Goal: Book appointment/travel/reservation

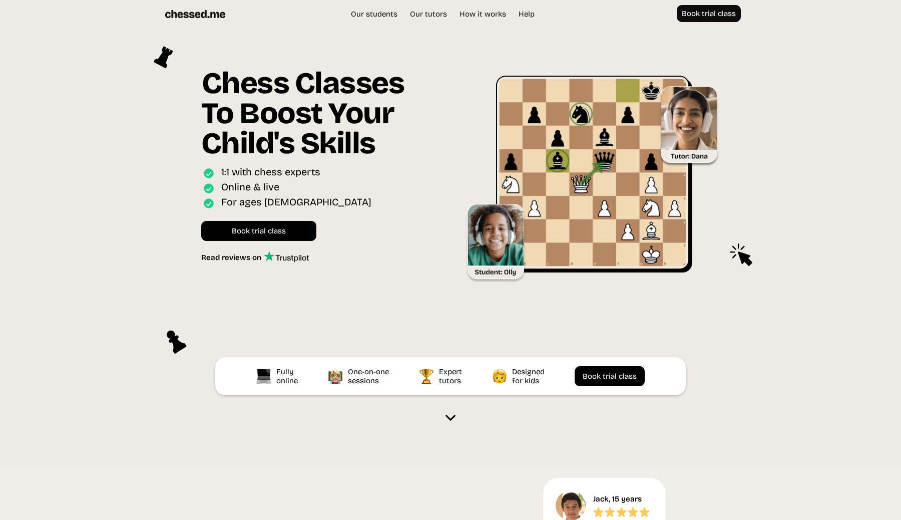
click at [591, 139] on img at bounding box center [599, 179] width 269 height 207
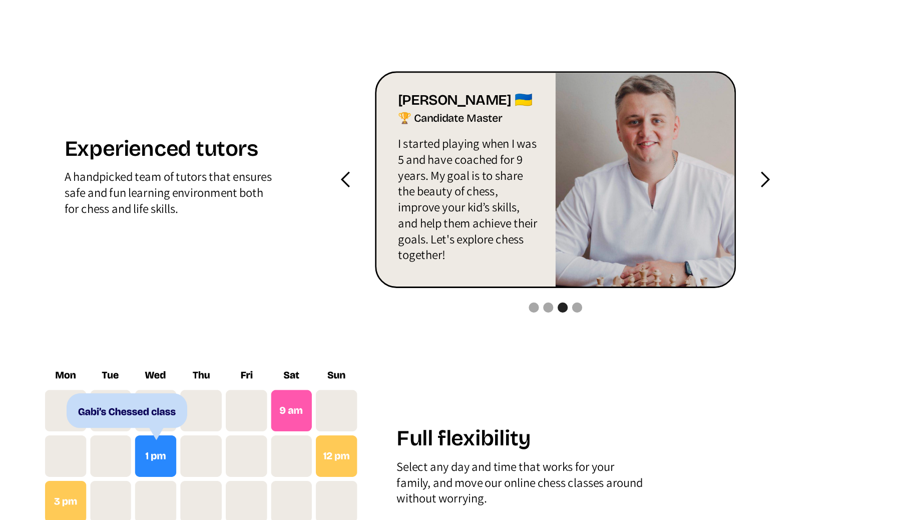
scroll to position [918, 0]
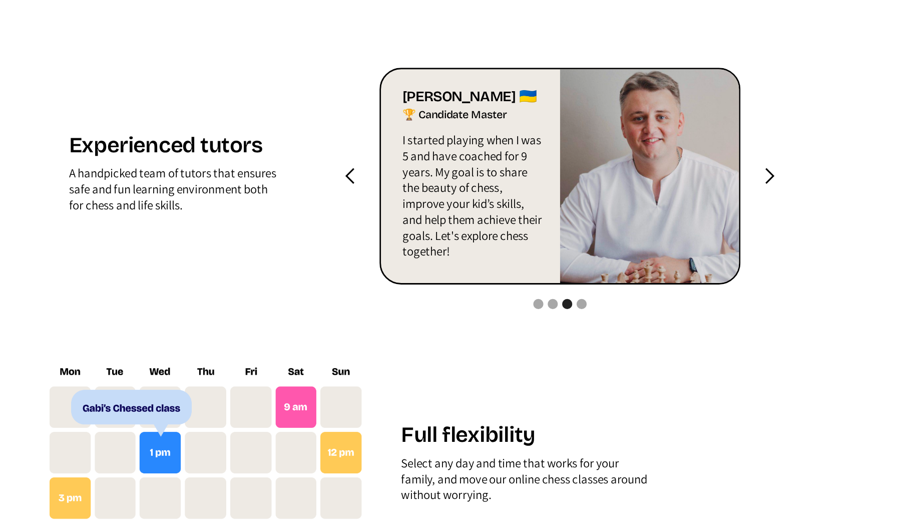
click at [713, 281] on div "next slide" at bounding box center [711, 281] width 13 height 13
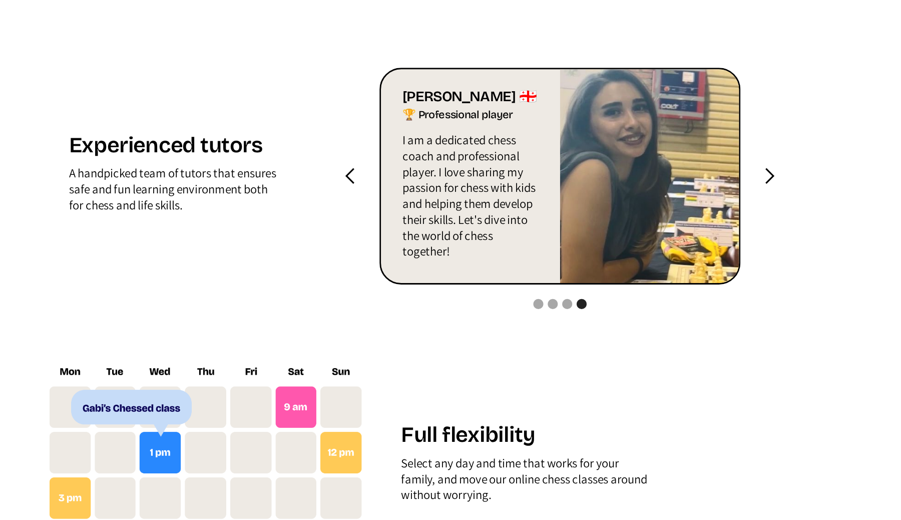
click at [714, 284] on div "next slide" at bounding box center [711, 281] width 13 height 13
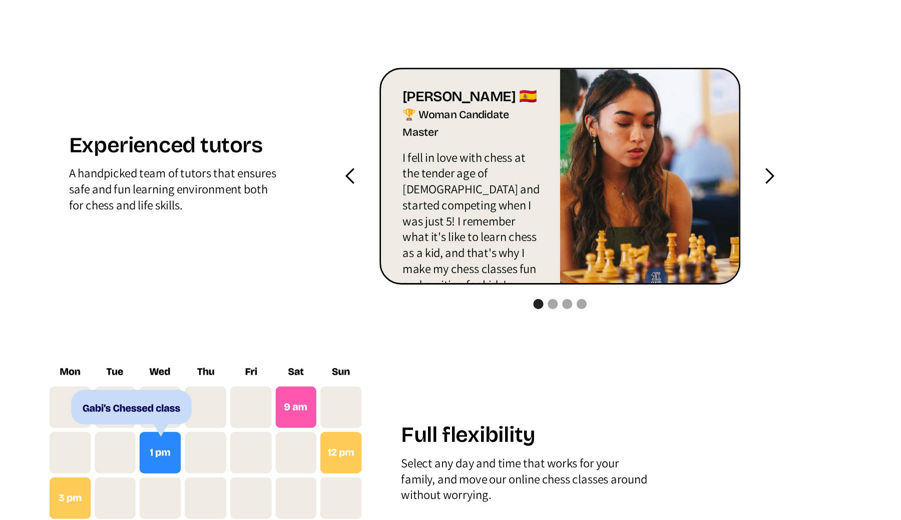
click at [715, 285] on div "next slide" at bounding box center [711, 281] width 13 height 13
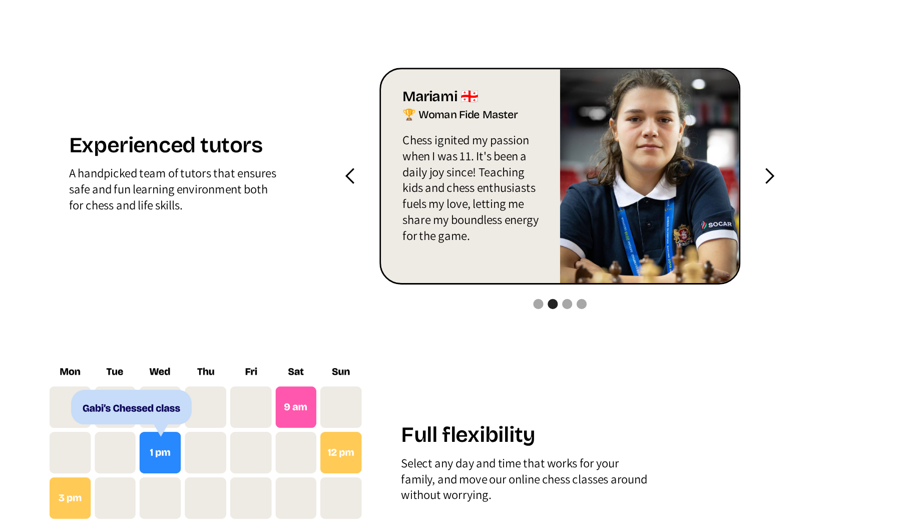
click at [422, 273] on div "previous slide" at bounding box center [420, 281] width 40 height 150
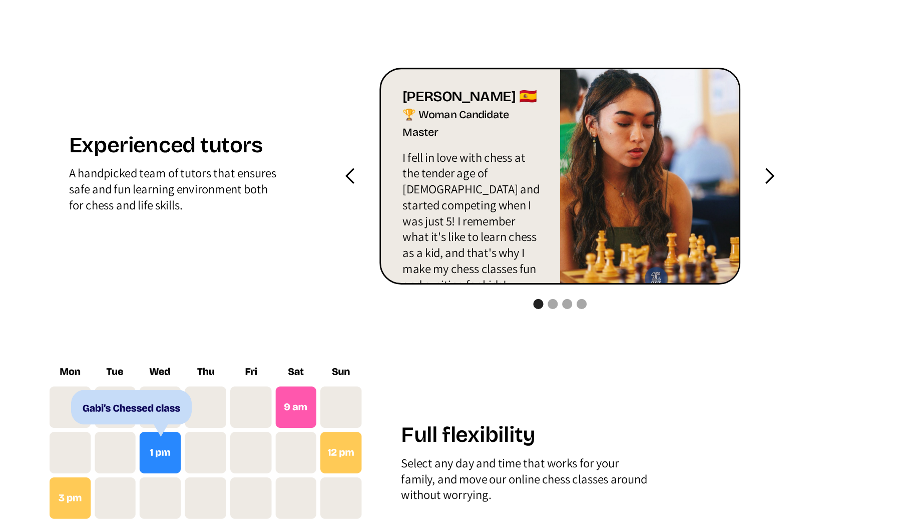
click at [715, 278] on div "next slide" at bounding box center [711, 281] width 13 height 13
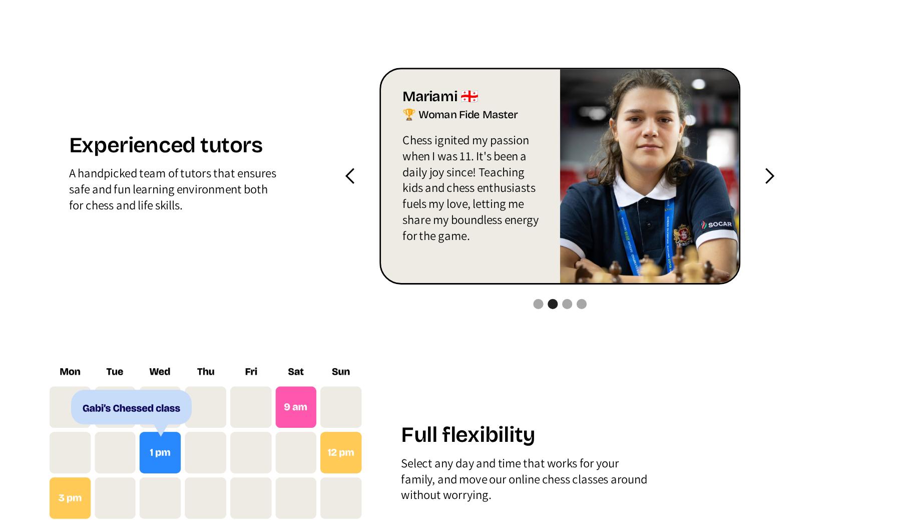
click at [715, 278] on div "next slide" at bounding box center [711, 281] width 13 height 13
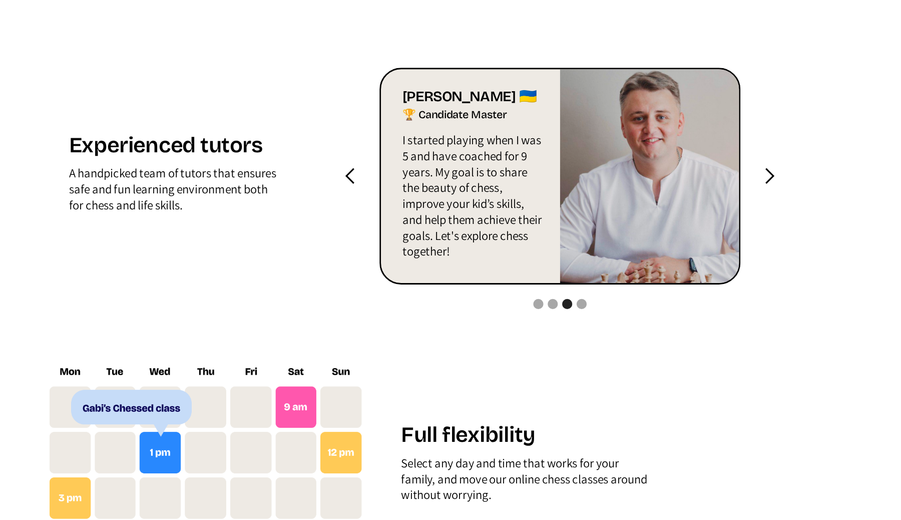
click at [716, 278] on div "next slide" at bounding box center [711, 281] width 13 height 13
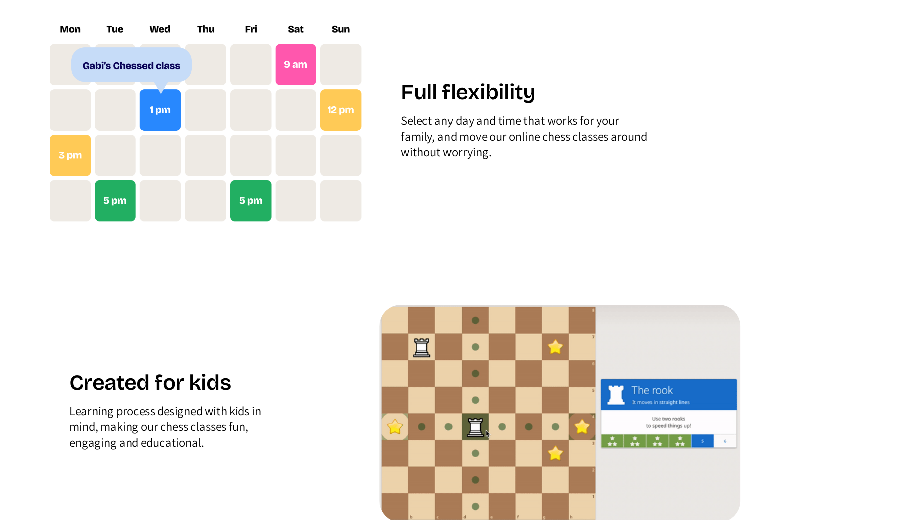
scroll to position [1155, 0]
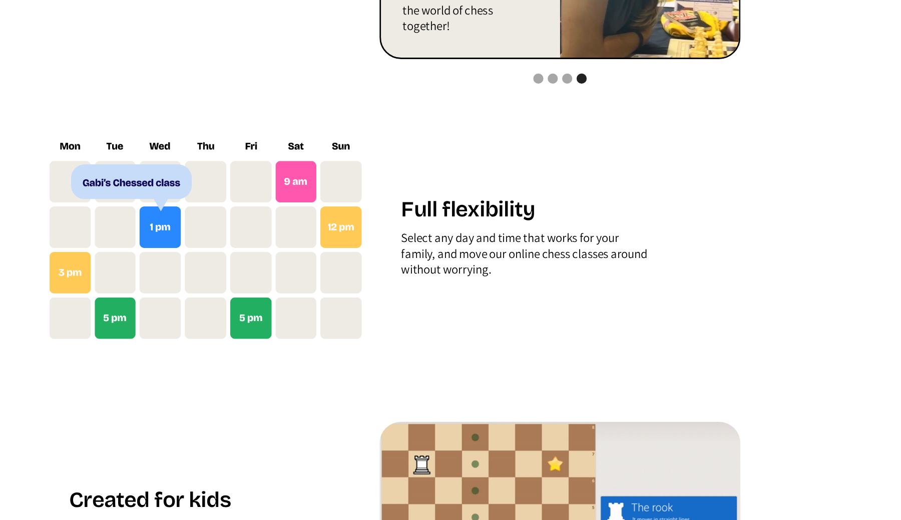
click at [289, 234] on img at bounding box center [319, 245] width 219 height 139
click at [394, 206] on img at bounding box center [319, 245] width 219 height 139
click at [430, 248] on div "Experienced tutors A handpicked team of tutors that ensures safe and fun learni…" at bounding box center [450, 220] width 480 height 603
click at [415, 306] on img at bounding box center [319, 245] width 219 height 139
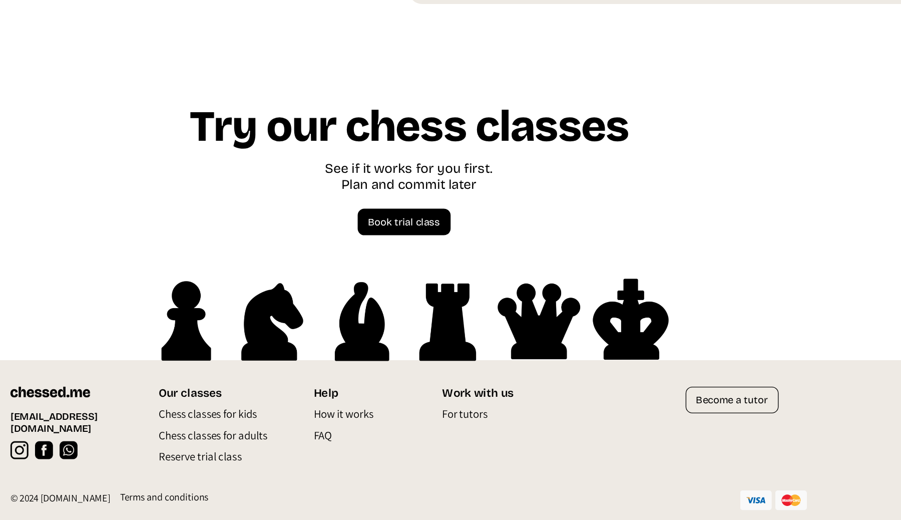
scroll to position [2696, 0]
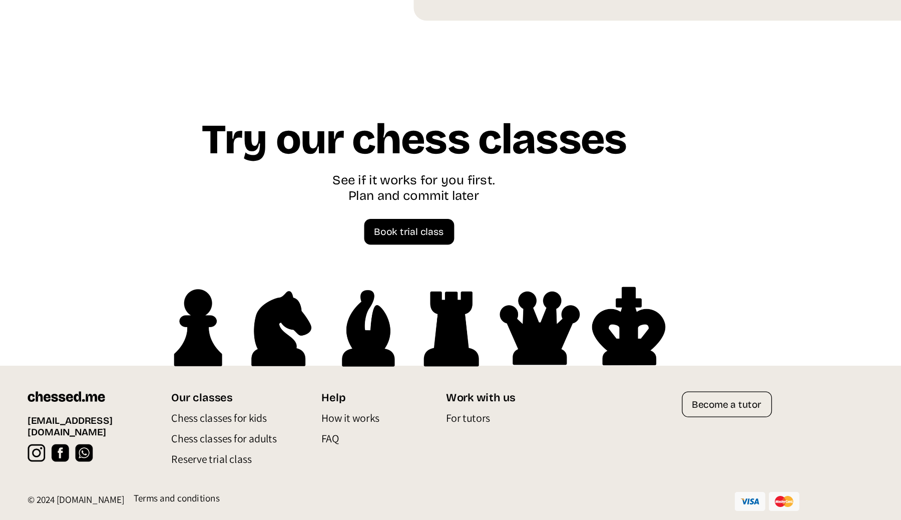
click at [307, 473] on p "Reserve trial class" at bounding box center [293, 474] width 63 height 16
